Goal: Task Accomplishment & Management: Use online tool/utility

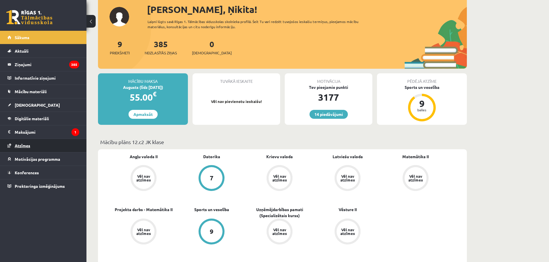
scroll to position [58, 0]
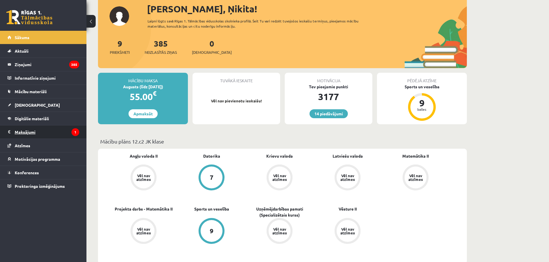
click at [24, 133] on legend "Maksājumi 1" at bounding box center [47, 132] width 65 height 13
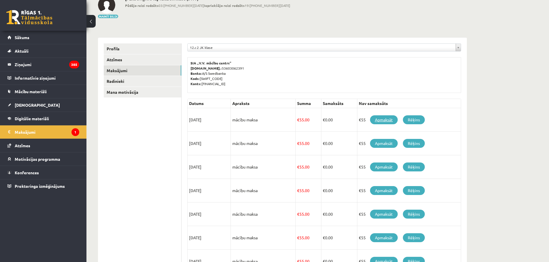
click at [379, 121] on link "Apmaksāt" at bounding box center [384, 120] width 28 height 9
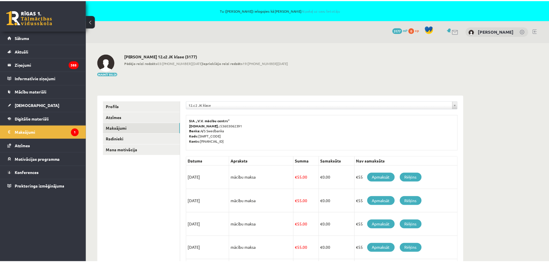
scroll to position [58, 0]
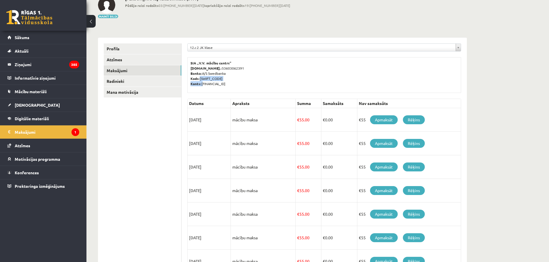
drag, startPoint x: 202, startPoint y: 84, endPoint x: 246, endPoint y: 80, distance: 43.9
click at [246, 80] on p "SIA „V.V. mācību centrs” [DOMAIN_NAME].: 53603062391 Banka: A/S Swedbanka Kods:…" at bounding box center [323, 73] width 267 height 26
click at [246, 83] on p "SIA „V.V. mācību centrs” [DOMAIN_NAME].: 53603062391 Banka: A/S Swedbanka Kods:…" at bounding box center [323, 73] width 267 height 26
drag, startPoint x: 202, startPoint y: 85, endPoint x: 245, endPoint y: 85, distance: 42.9
click at [245, 85] on p "SIA „V.V. mācību centrs” [DOMAIN_NAME].: 53603062391 Banka: A/S Swedbanka Kods:…" at bounding box center [323, 73] width 267 height 26
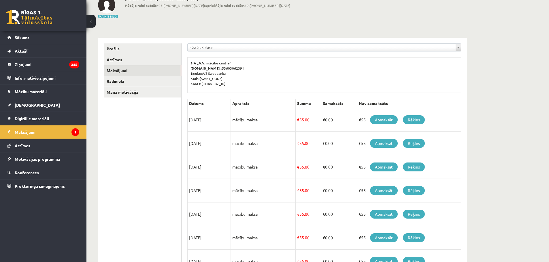
copy p "[FINANCIAL_ID]"
click at [420, 121] on link "Rēķins" at bounding box center [414, 120] width 22 height 9
copy p "[FINANCIAL_ID]"
click at [414, 145] on link "Rēķins" at bounding box center [414, 143] width 22 height 9
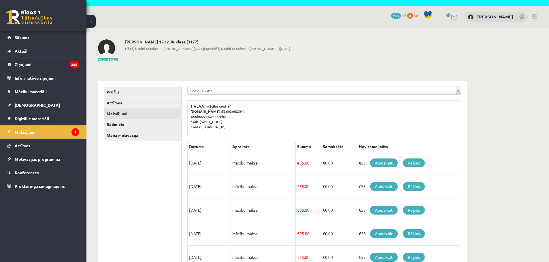
scroll to position [0, 0]
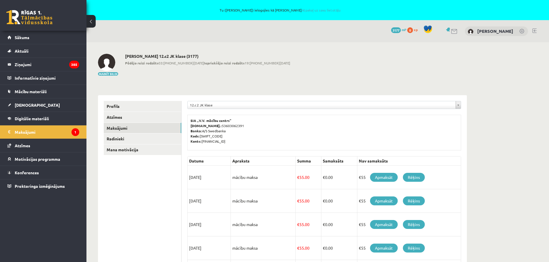
click at [535, 30] on link at bounding box center [534, 31] width 4 height 5
